Goal: Transaction & Acquisition: Book appointment/travel/reservation

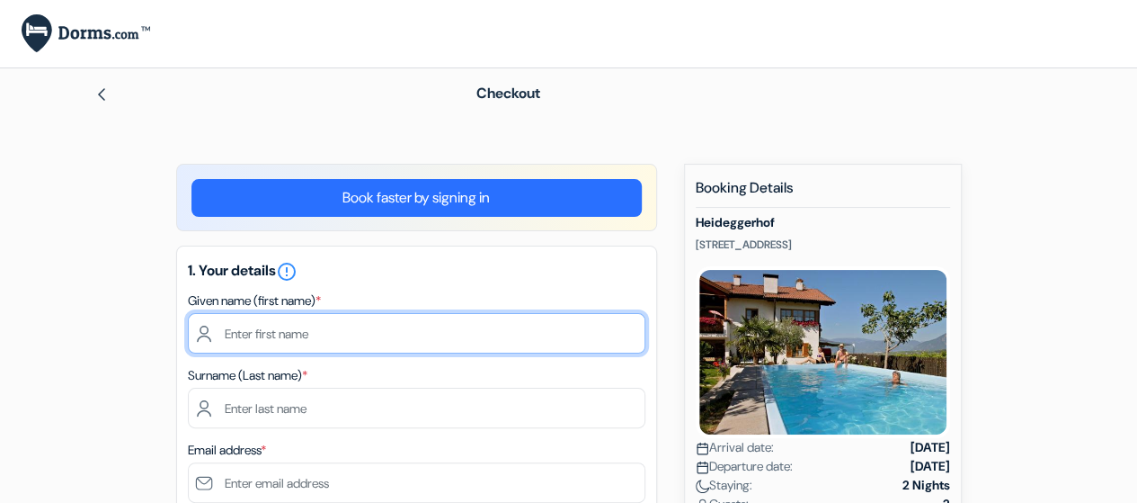
click at [390, 313] on input "text" at bounding box center [417, 333] width 458 height 40
type input "Ahmed"
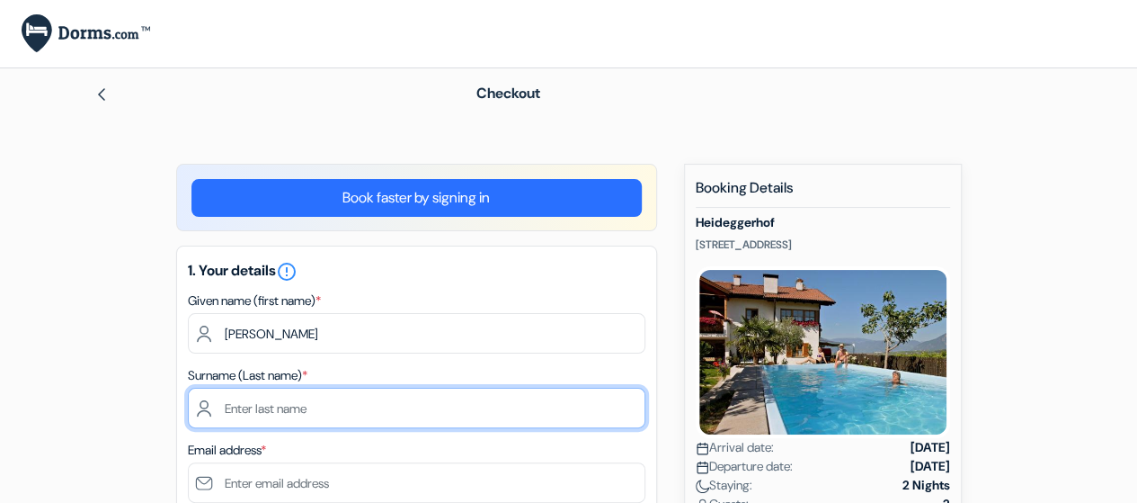
click at [302, 414] on input "text" at bounding box center [417, 407] width 458 height 40
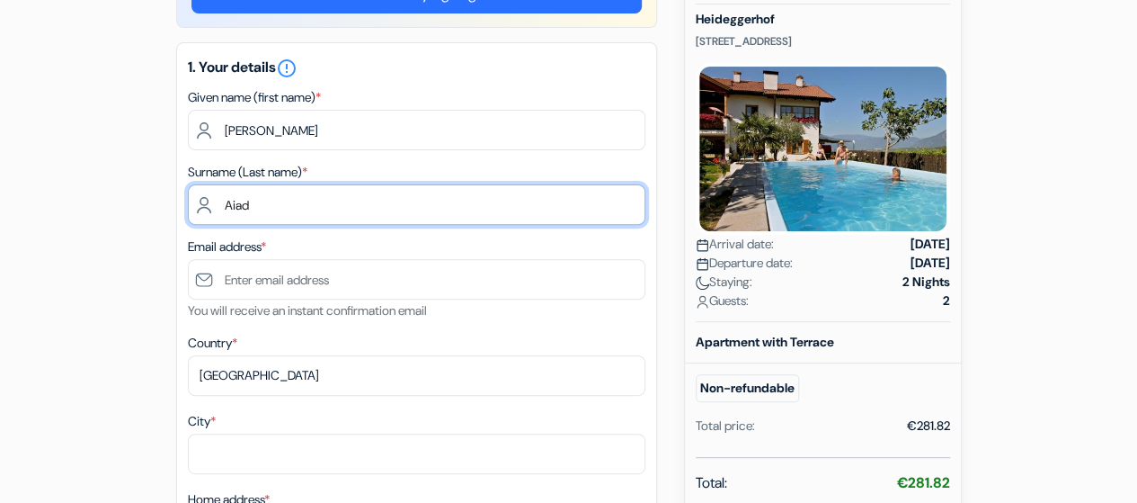
scroll to position [209, 0]
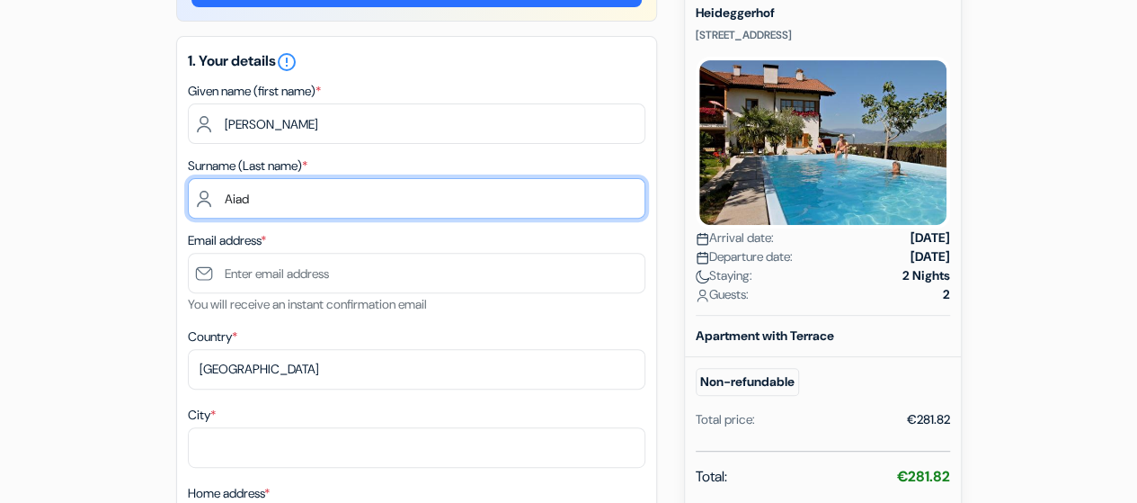
type input "Aiad"
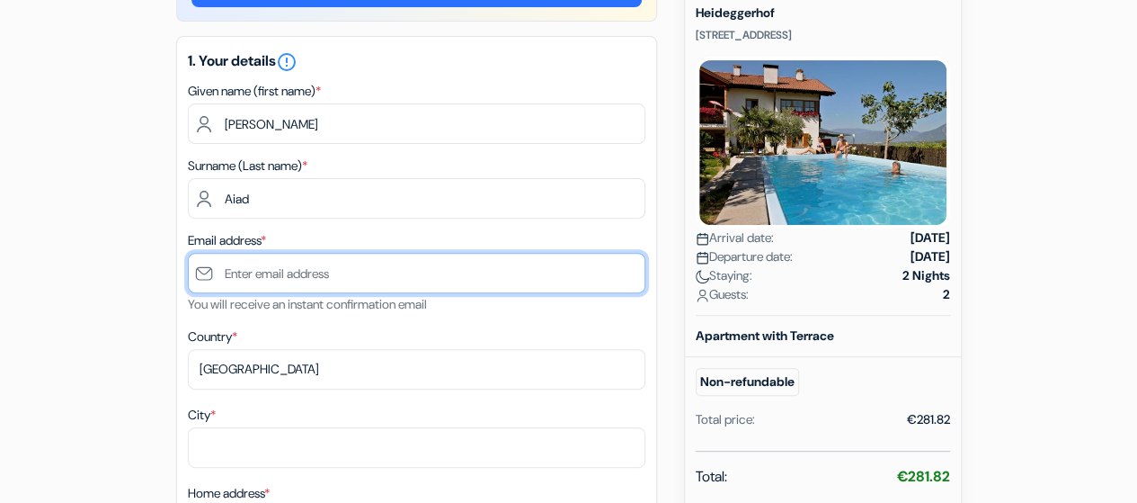
click at [262, 286] on input "text" at bounding box center [417, 273] width 458 height 40
type input "ahmeddsalah1999@gmail.com"
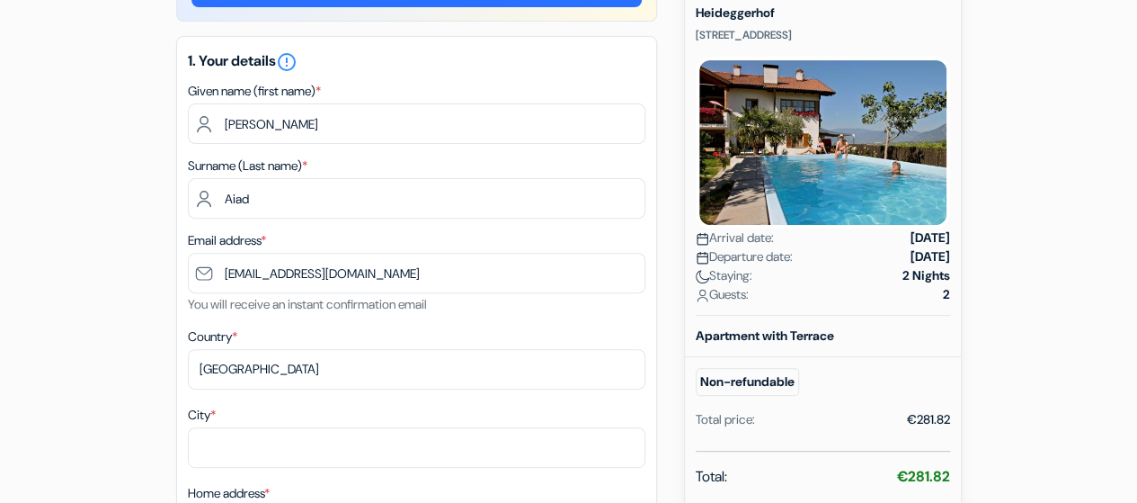
click at [230, 425] on div "City *" at bounding box center [417, 436] width 458 height 64
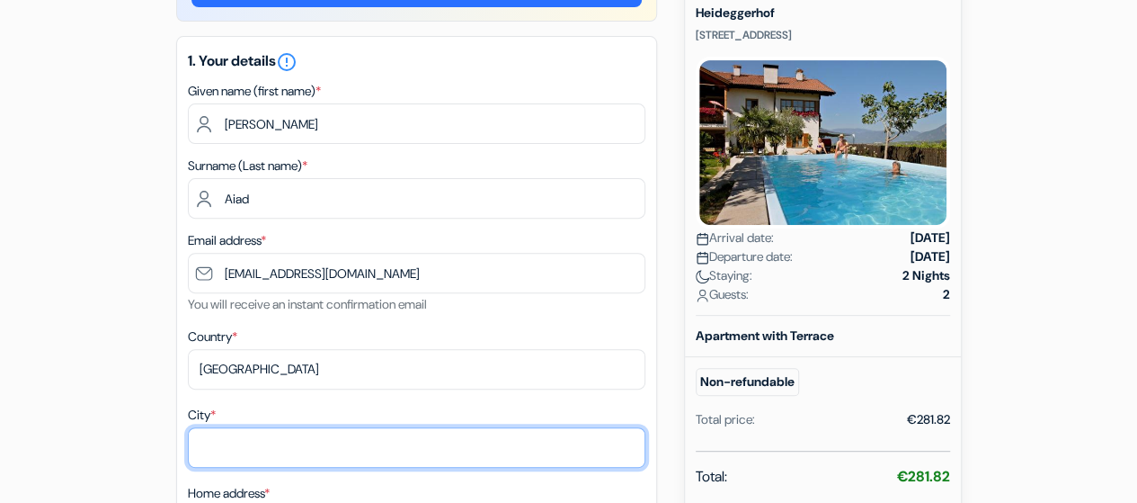
click at [243, 454] on input "City *" at bounding box center [417, 447] width 458 height 40
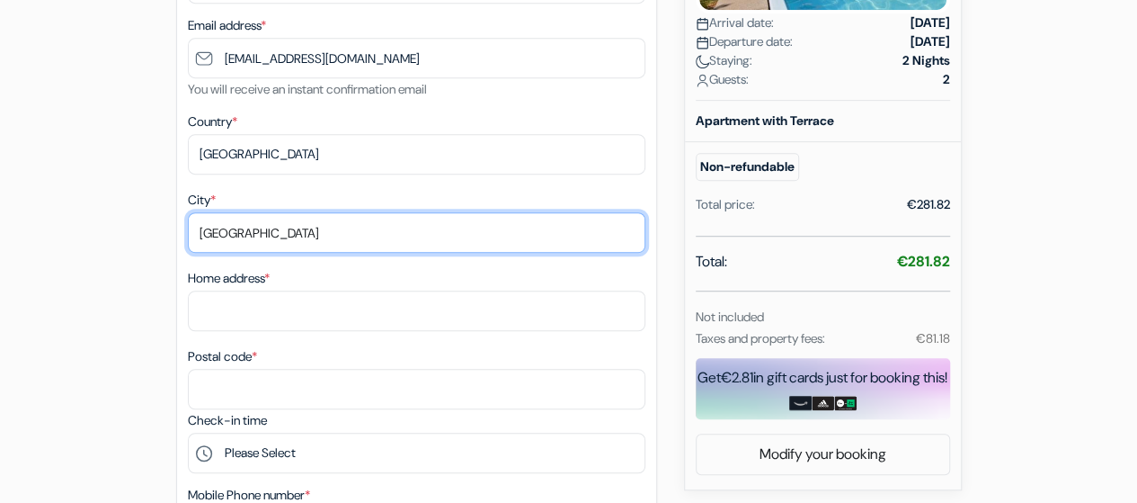
scroll to position [434, 0]
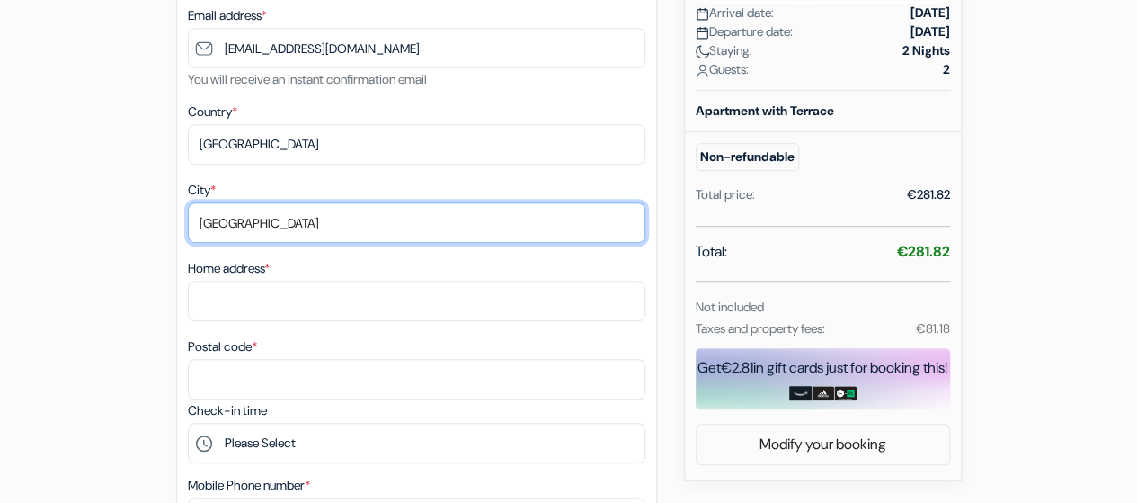
type input "Munich"
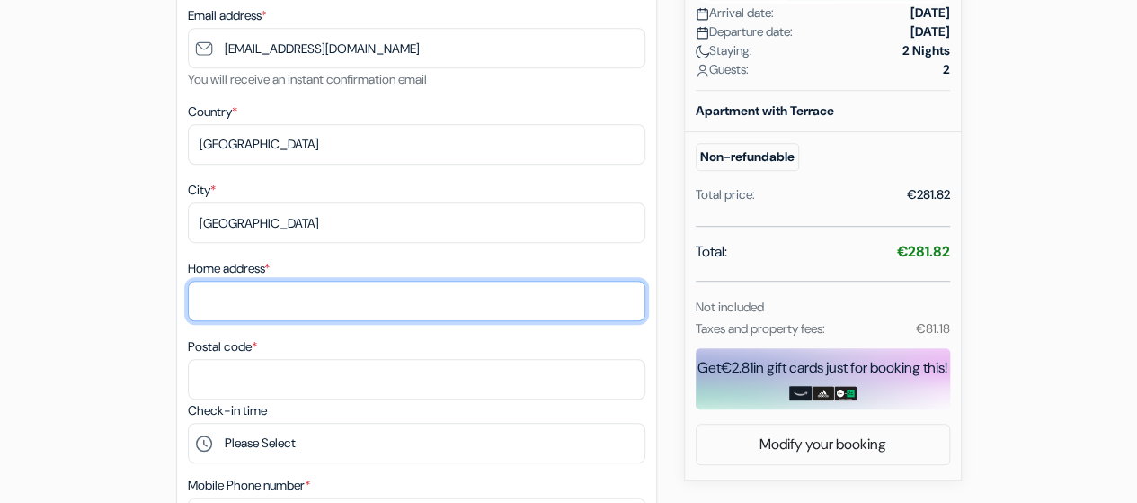
click at [255, 307] on input "Home address *" at bounding box center [417, 300] width 458 height 40
type input "Avenariusstr. 15"
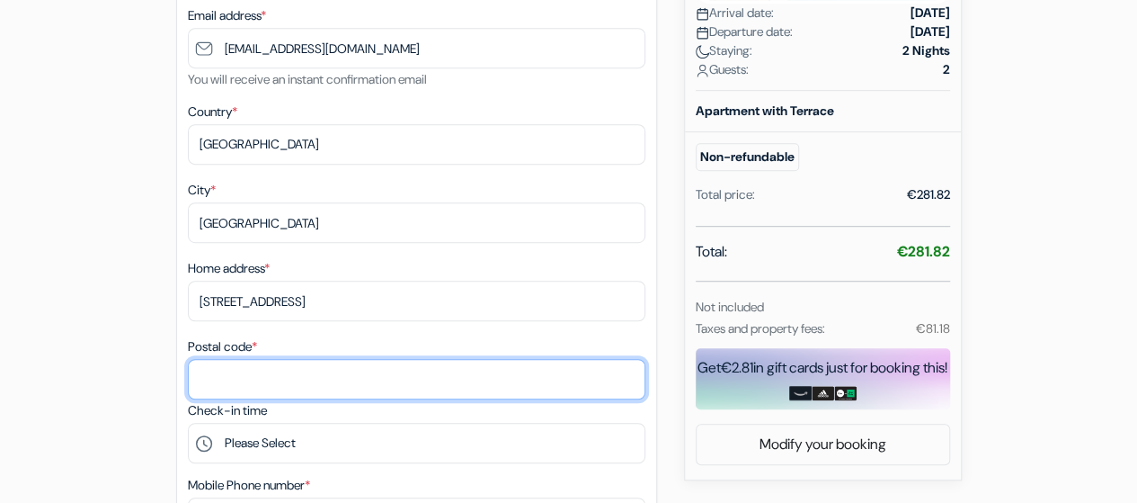
type input "81243"
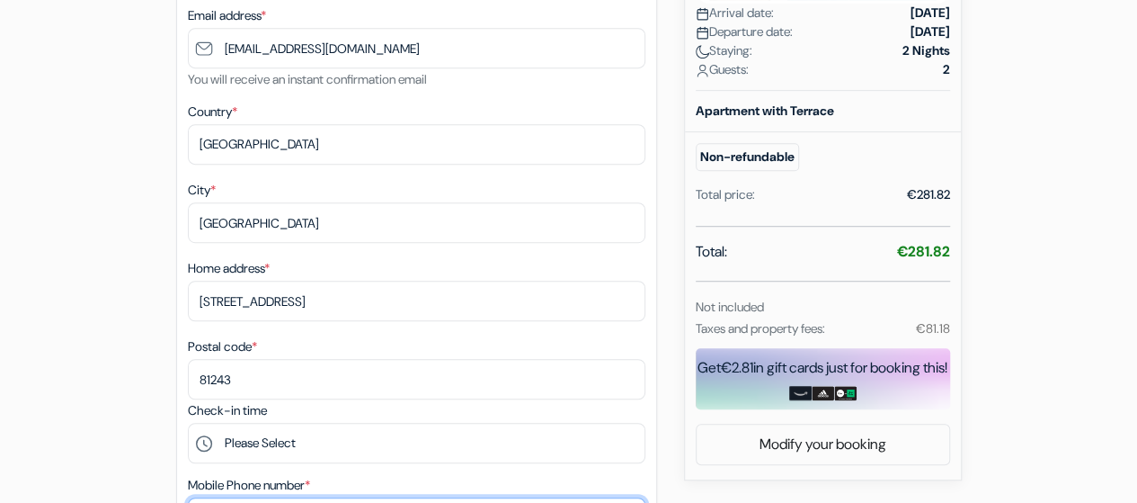
type input "04915560254860"
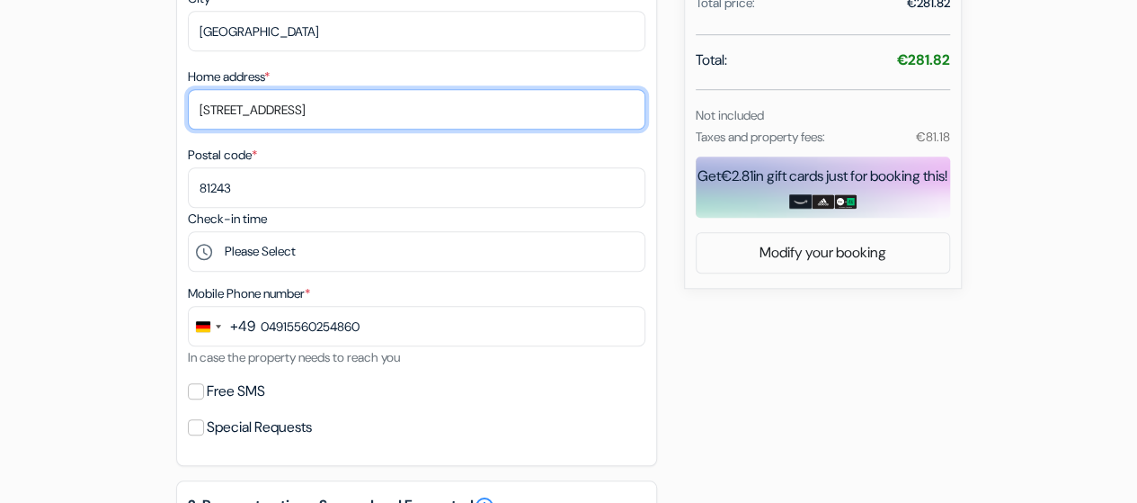
scroll to position [629, 0]
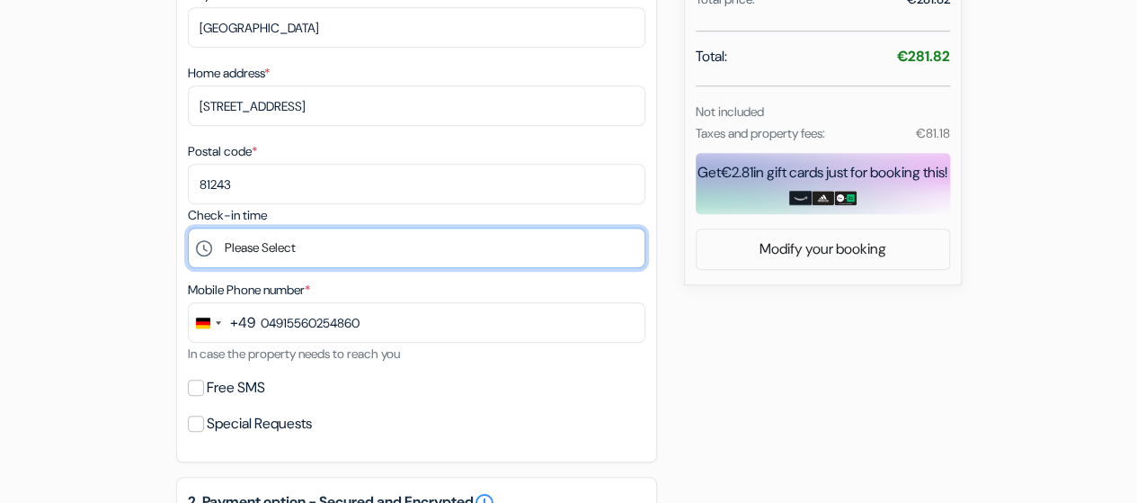
click at [298, 253] on select "Please Select 14:00 15:00 16:00 17:00 18:00 19:00 20:00 21:00 22:00 23:00 0:00" at bounding box center [417, 247] width 458 height 40
select select "14"
click at [188, 231] on select "Please Select 14:00 15:00 16:00 17:00 18:00 19:00 20:00 21:00 22:00 23:00 0:00" at bounding box center [417, 247] width 458 height 40
click at [264, 245] on select "Please Select 14:00 15:00 16:00 17:00 18:00 19:00 20:00 21:00 22:00 23:00 0:00" at bounding box center [417, 247] width 458 height 40
click at [188, 231] on select "Please Select 14:00 15:00 16:00 17:00 18:00 19:00 20:00 21:00 22:00 23:00 0:00" at bounding box center [417, 247] width 458 height 40
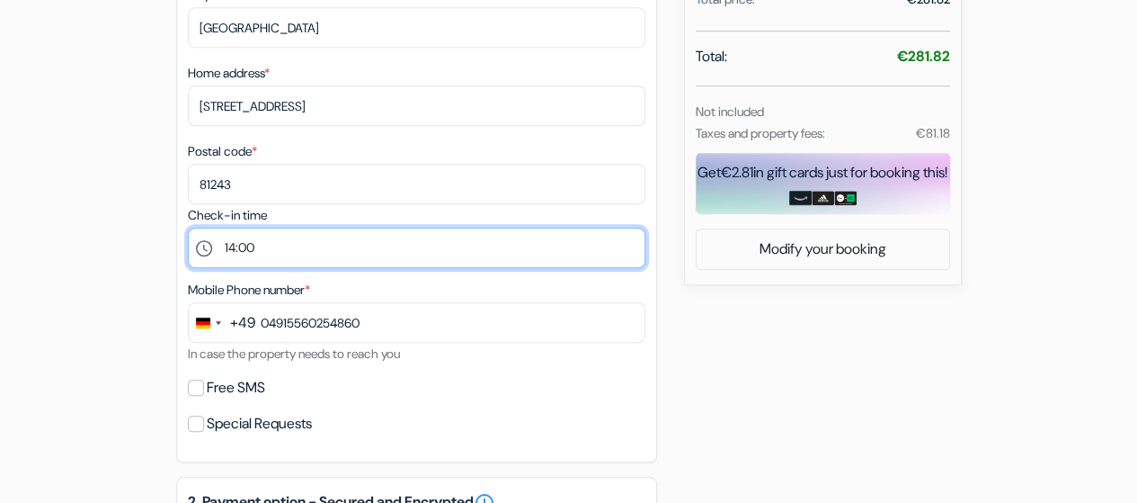
click at [299, 244] on select "Please Select 14:00 15:00 16:00 17:00 18:00 19:00 20:00 21:00 22:00 23:00 0:00" at bounding box center [417, 247] width 458 height 40
click at [188, 231] on select "Please Select 14:00 15:00 16:00 17:00 18:00 19:00 20:00 21:00 22:00 23:00 0:00" at bounding box center [417, 247] width 458 height 40
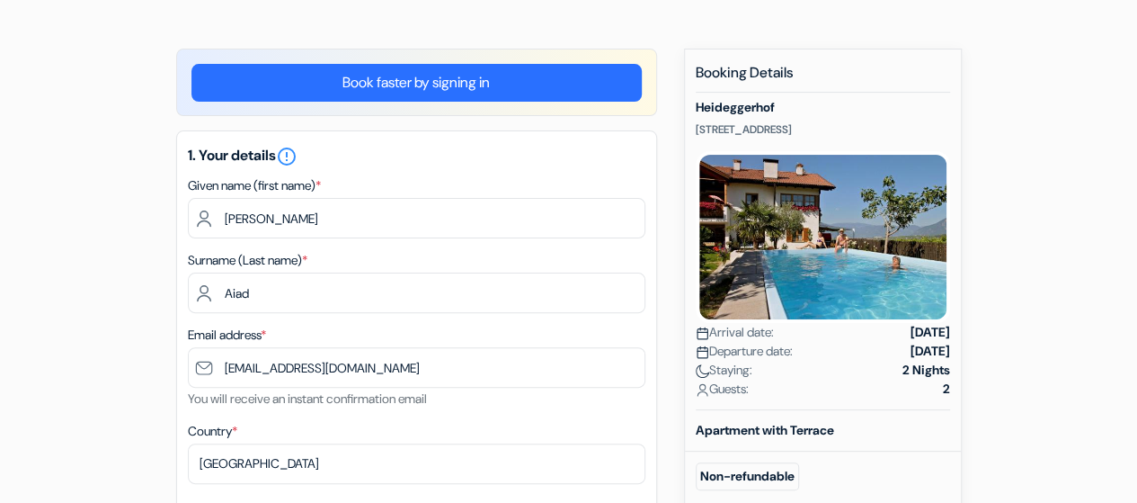
scroll to position [0, 0]
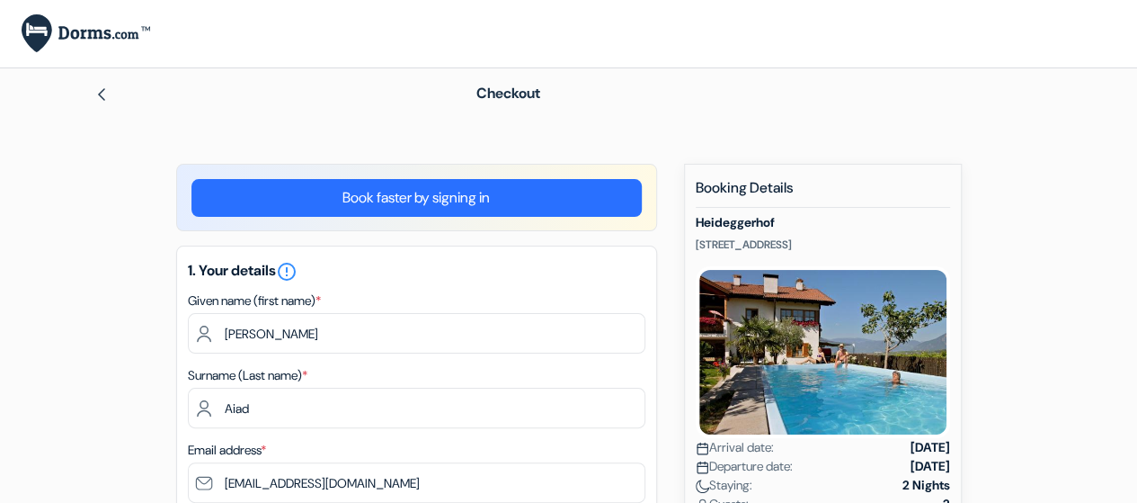
click at [104, 90] on img at bounding box center [101, 94] width 14 height 14
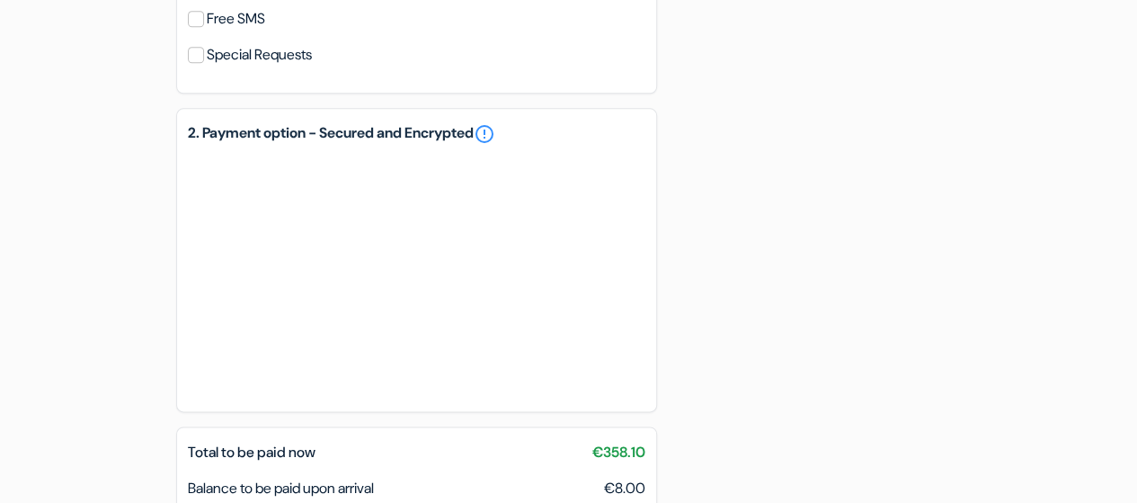
scroll to position [1205, 0]
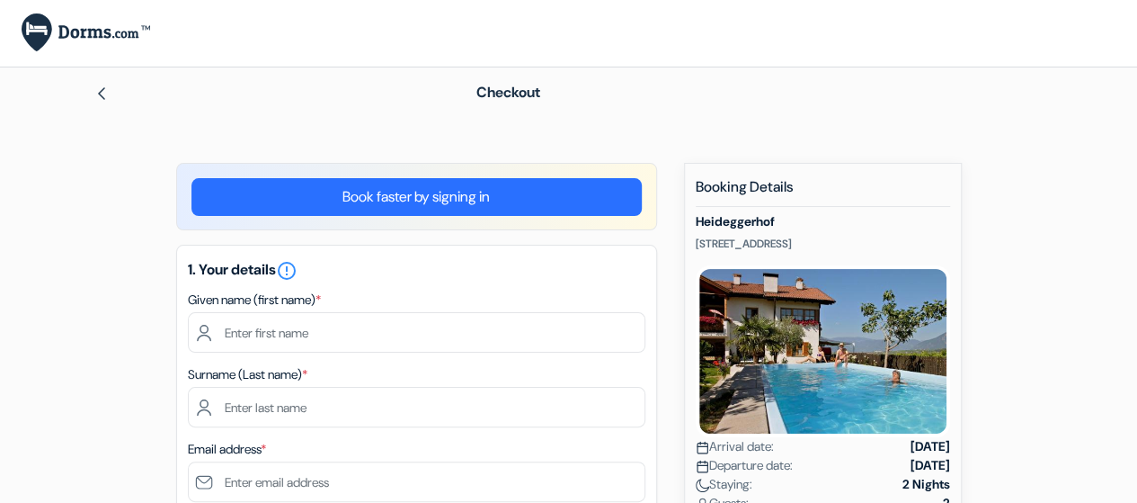
scroll to position [0, 0]
